Goal: Task Accomplishment & Management: Use online tool/utility

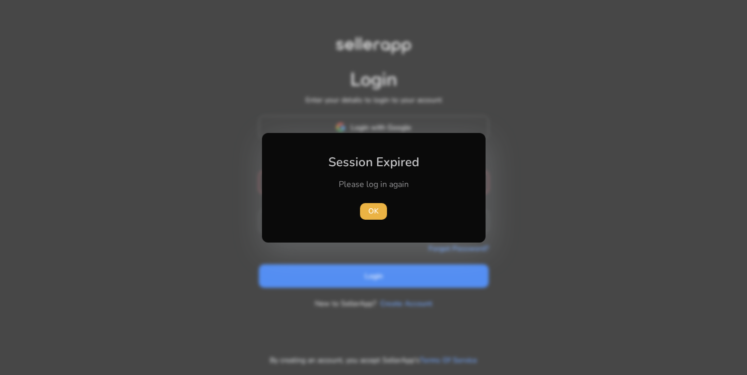
drag, startPoint x: 377, startPoint y: 216, endPoint x: 354, endPoint y: 186, distance: 38.1
click at [371, 207] on button "OK" at bounding box center [373, 211] width 27 height 17
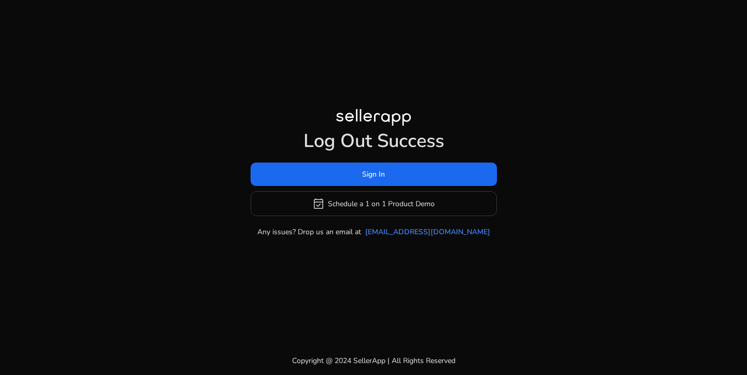
click at [316, 128] on div "Log Out Success Sign In event_available Schedule a 1 on 1 Product Demo Any issu…" at bounding box center [374, 173] width 580 height 128
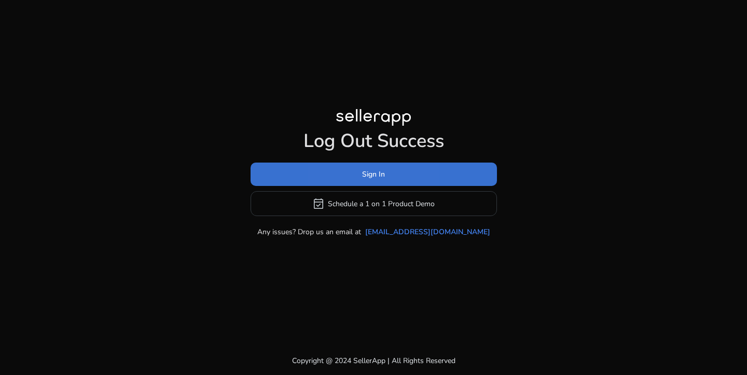
click at [336, 174] on span at bounding box center [374, 174] width 247 height 25
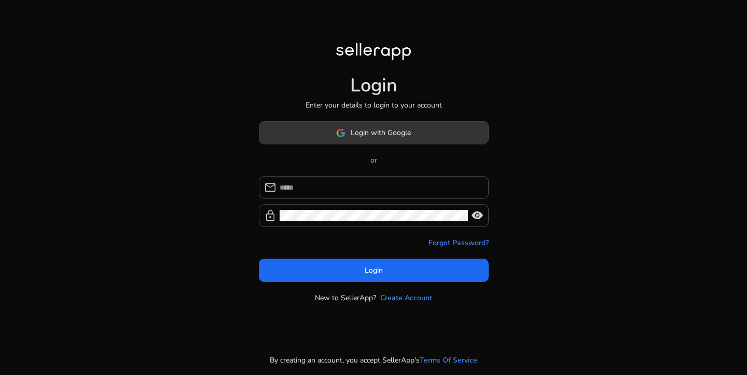
click at [271, 141] on span at bounding box center [374, 132] width 229 height 25
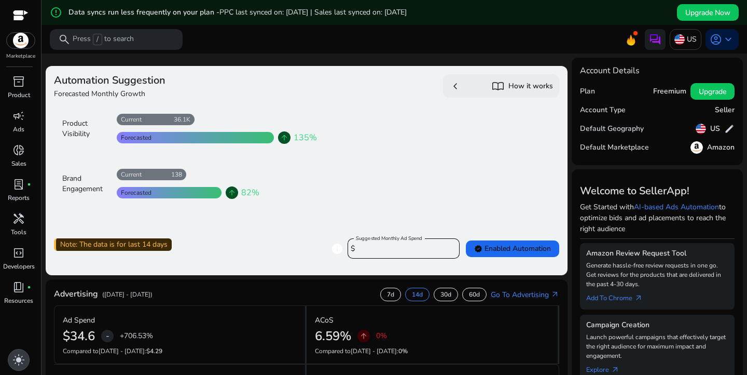
click at [20, 362] on span "light_mode" at bounding box center [18, 359] width 12 height 12
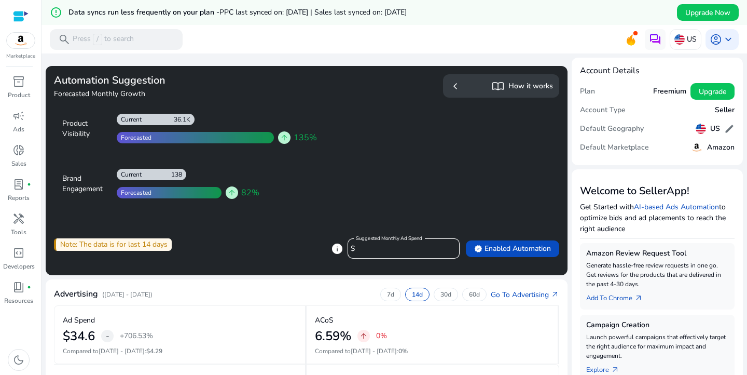
click at [390, 252] on input "****" at bounding box center [404, 248] width 93 height 11
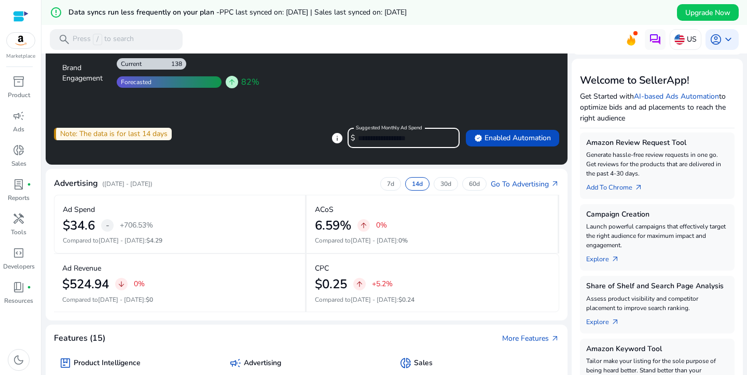
scroll to position [95, 0]
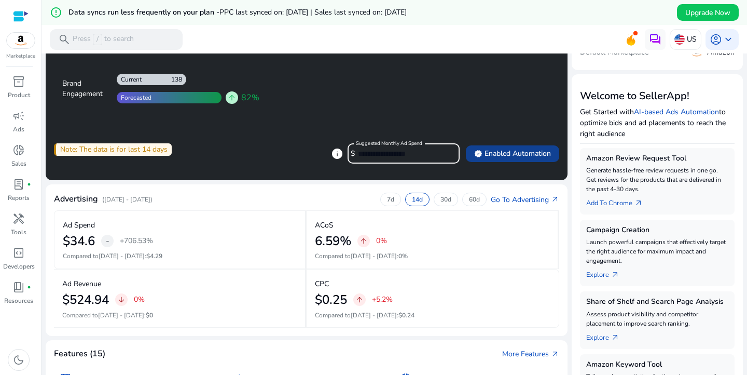
type input "***"
click at [533, 158] on span "verified Enabled Automation" at bounding box center [512, 153] width 77 height 11
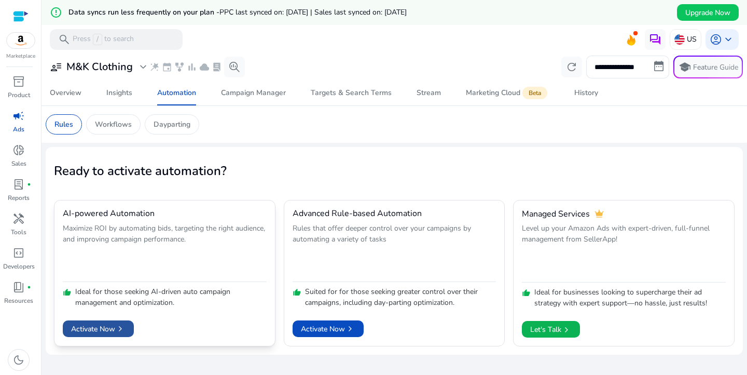
click at [84, 333] on span "Activate Now chevron_right" at bounding box center [98, 328] width 55 height 11
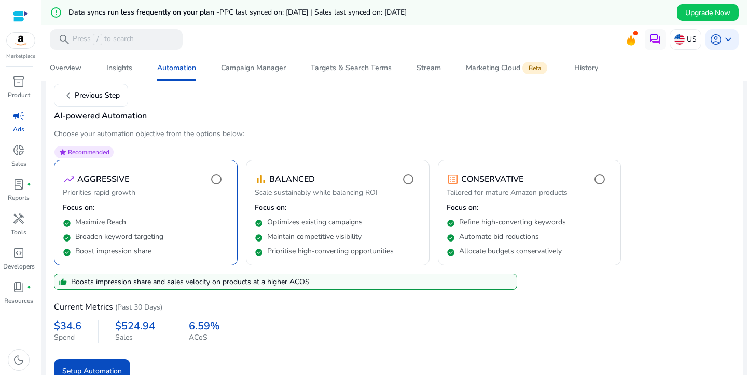
scroll to position [87, 0]
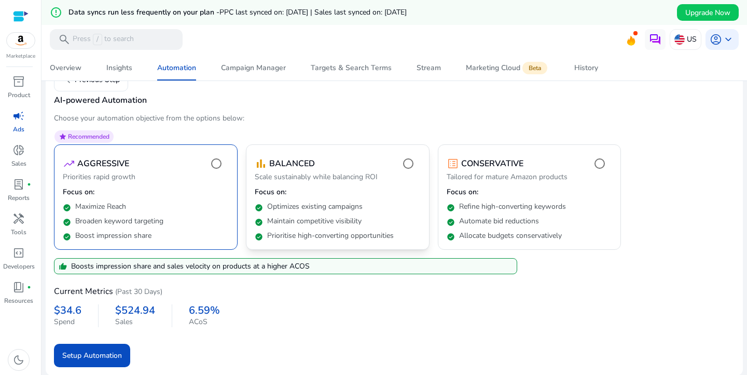
click at [320, 208] on p "Optimizes existing campaigns" at bounding box center [315, 206] width 96 height 10
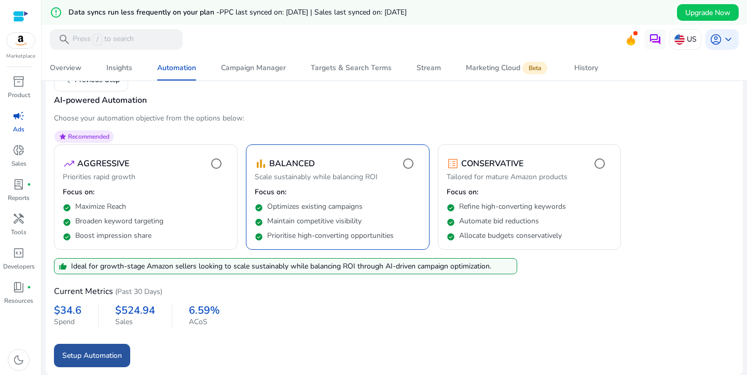
click at [117, 361] on span "submit" at bounding box center [92, 355] width 76 height 25
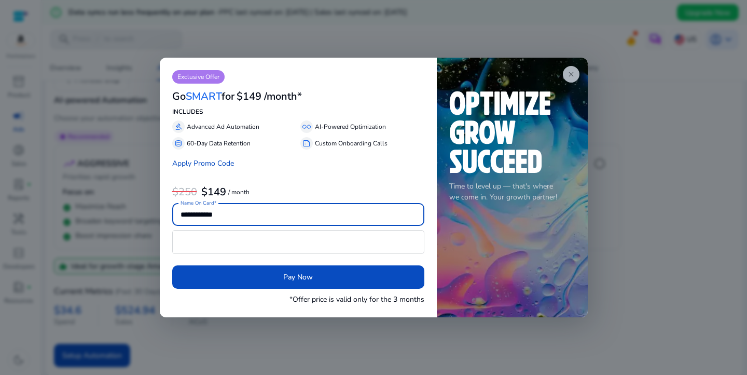
click at [575, 74] on span "close" at bounding box center [571, 74] width 8 height 8
